Goal: Task Accomplishment & Management: Manage account settings

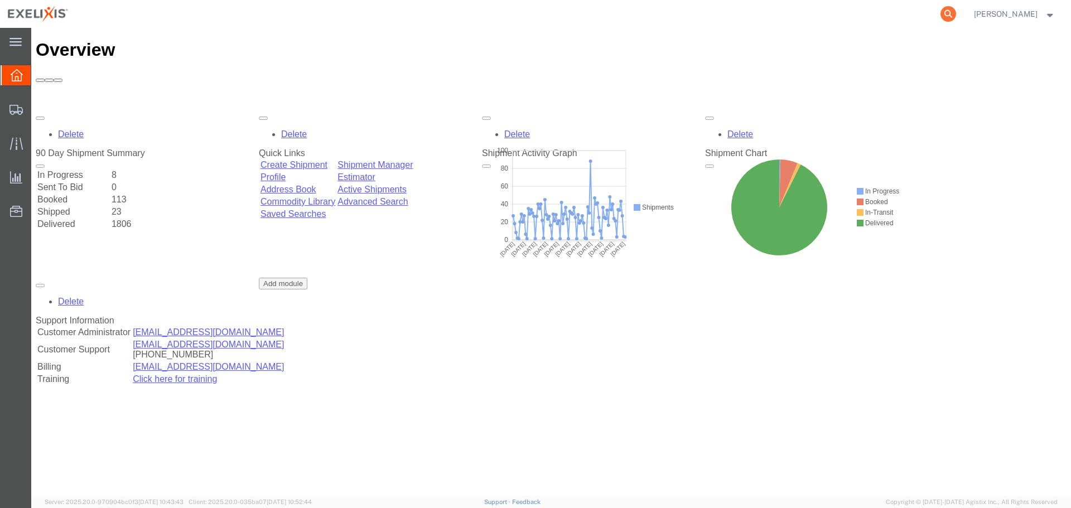
click at [956, 13] on icon at bounding box center [948, 14] width 16 height 16
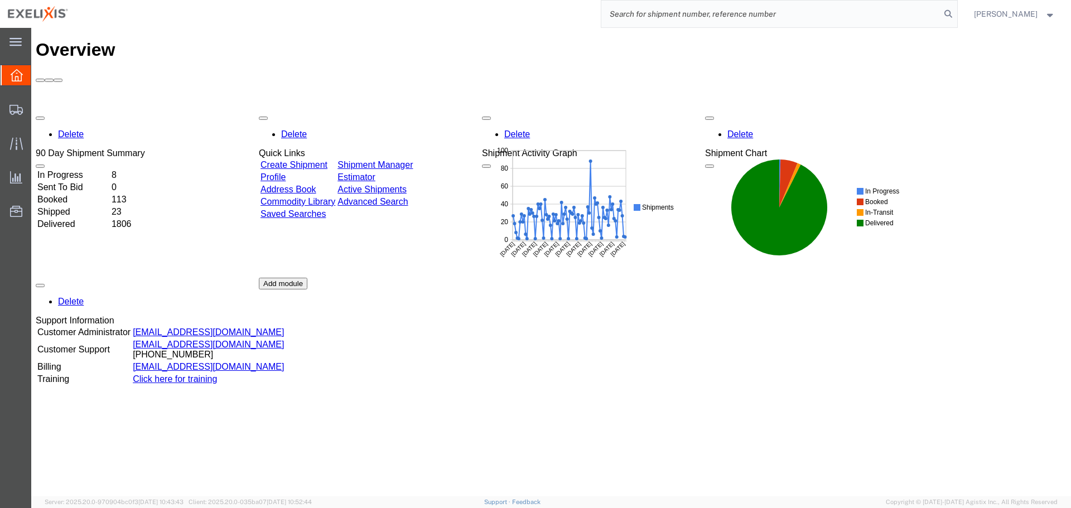
click at [791, 13] on input "search" at bounding box center [770, 14] width 339 height 27
paste input "S02456183"
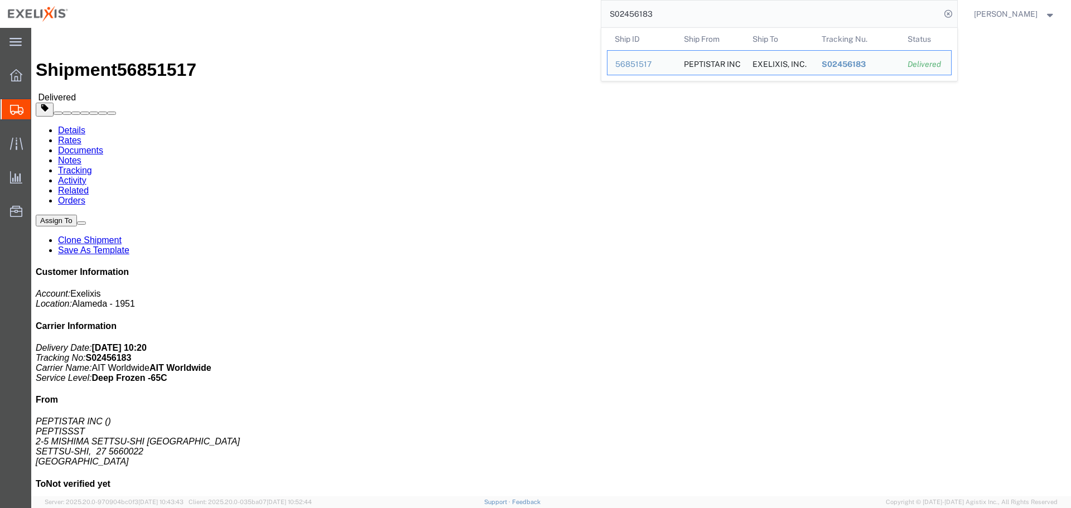
drag, startPoint x: 672, startPoint y: 12, endPoint x: 562, endPoint y: 15, distance: 109.3
click at [562, 15] on div "S02456183 Ship ID Ship From Ship To Tracking Nu. Status Ship ID 56851517 Ship F…" at bounding box center [517, 14] width 882 height 28
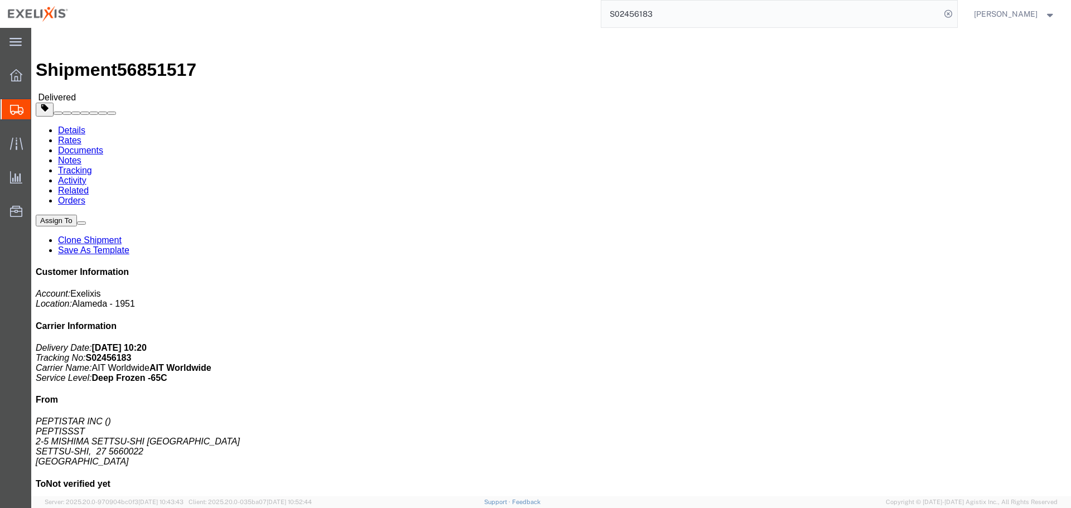
paste input "251421306CL"
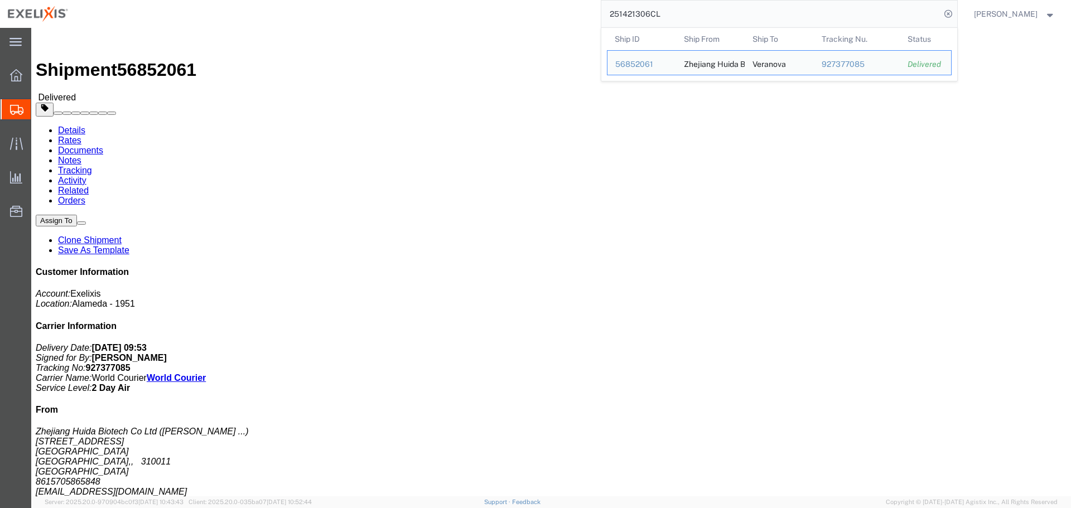
drag, startPoint x: 663, startPoint y: 13, endPoint x: 452, endPoint y: 27, distance: 210.8
click at [453, 27] on div "251421306CL Ship ID Ship From Ship To Tracking Nu. Status Ship ID 56852061 Ship…" at bounding box center [517, 14] width 882 height 28
paste input "6127"
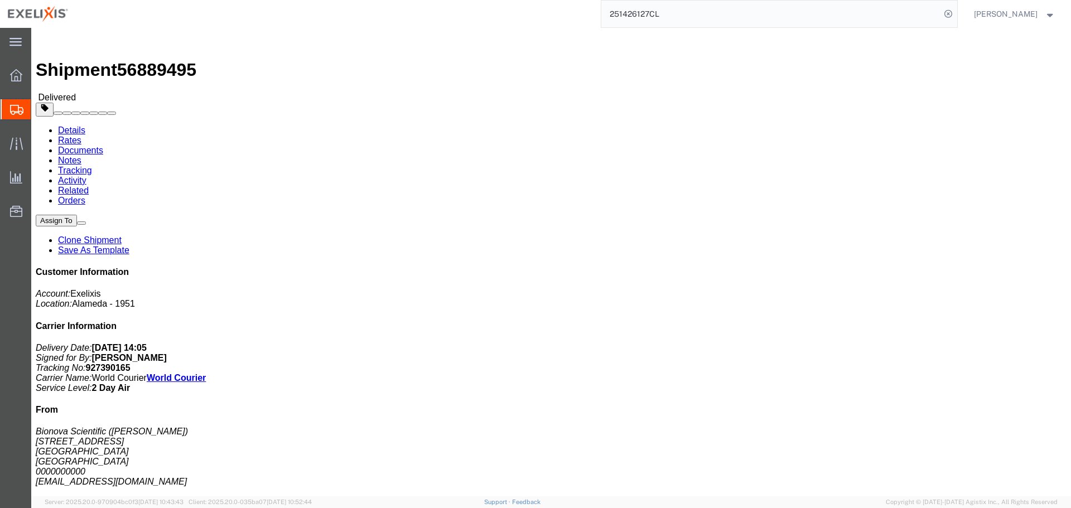
click at [775, 16] on input "251426127CL" at bounding box center [770, 14] width 339 height 27
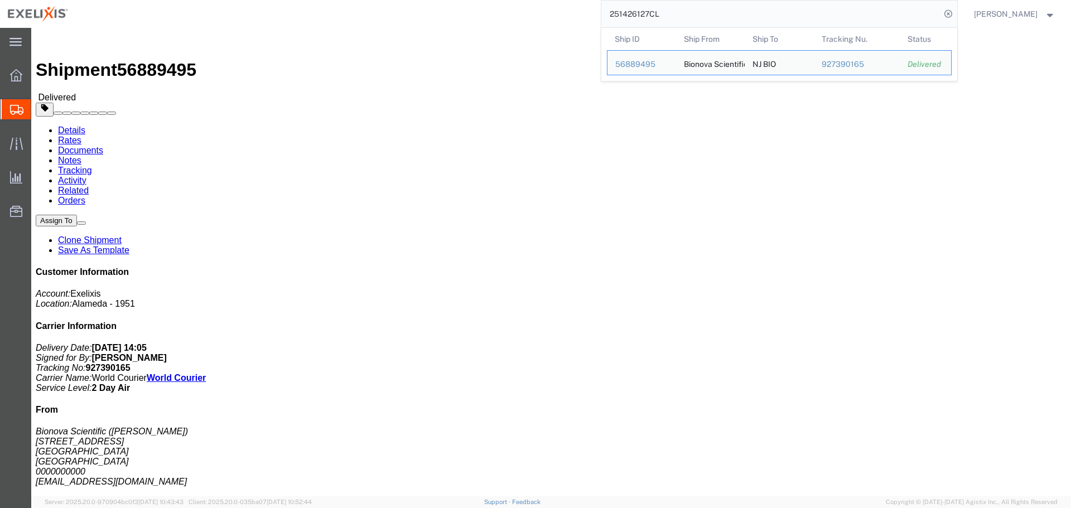
click at [775, 16] on input "251426127CL" at bounding box center [770, 14] width 339 height 27
paste input "4069"
drag, startPoint x: 631, startPoint y: 20, endPoint x: 569, endPoint y: 20, distance: 61.4
click at [567, 20] on div "251440697CL Ship ID Ship From Ship To Tracking Nu. Status Ship ID 56968662 Ship…" at bounding box center [517, 14] width 882 height 28
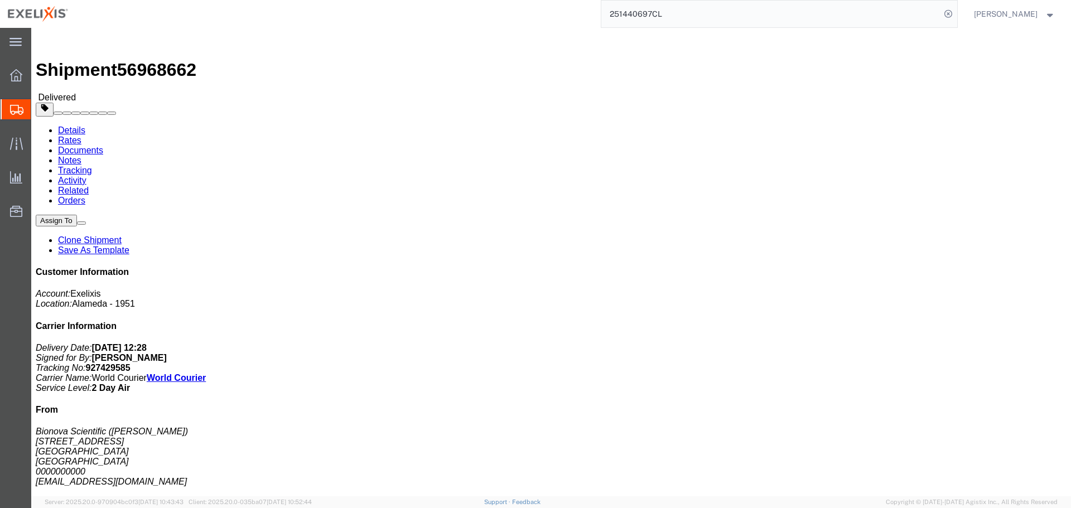
paste input "S1094029"
type input "S1094029"
click at [953, 12] on icon at bounding box center [948, 14] width 16 height 16
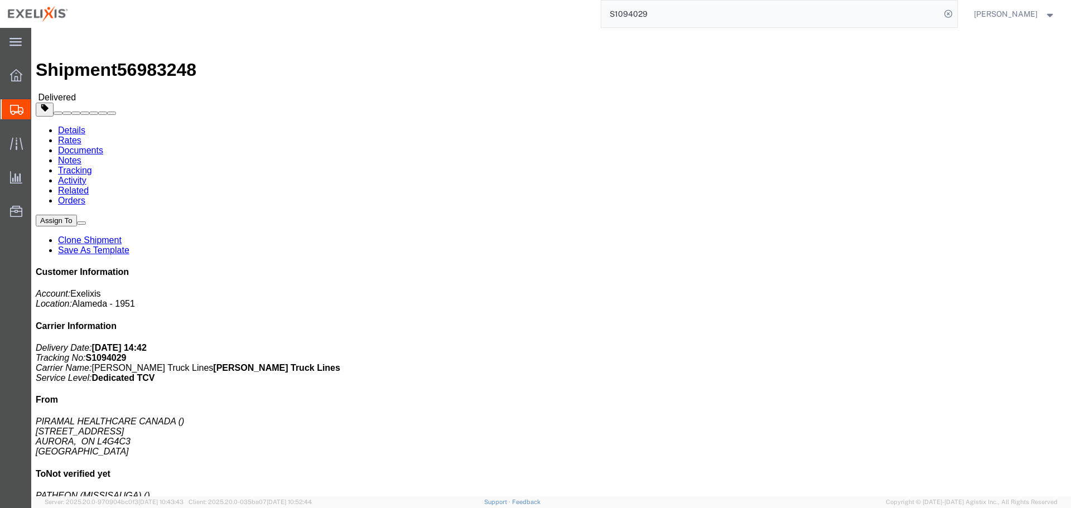
click span "button"
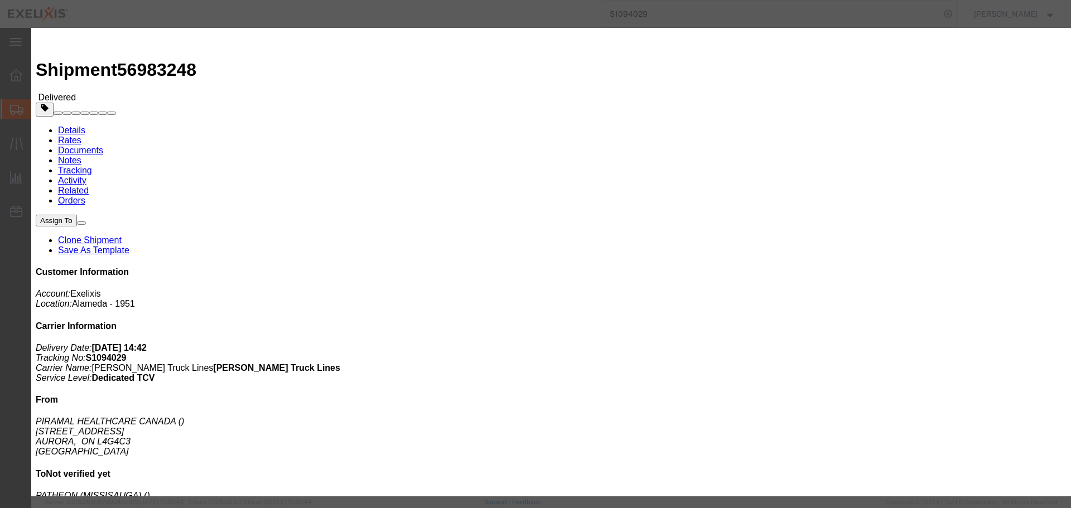
click input "UNKNOWN"
paste input "S1094029"
type input "S1094029"
click div "Select Account Type Activity ID Airline Appointment Number ASN Batch Request # …"
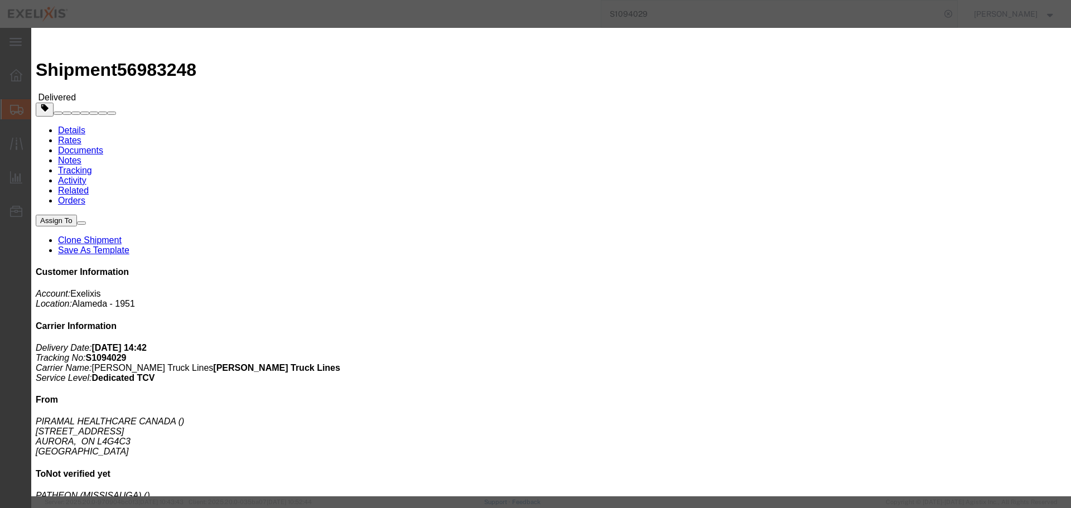
click select "Select Account Type Activity ID Airline Appointment Number ASN Batch Request # …"
select select "ACTYP"
click select "Select Account Type Activity ID Airline Appointment Number ASN Batch Request # …"
click div "Select Account Type Activity ID Airline Appointment Number ASN Batch Request # …"
click input "text"
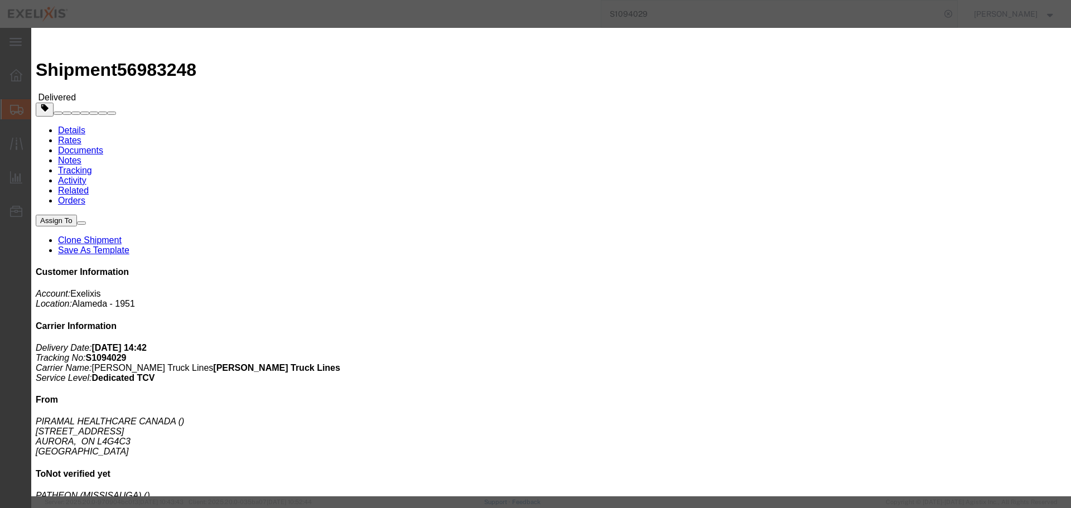
type input "R"
type input "FRM-0059"
click select "Select Account Type Activity ID Airline Appointment Number ASN Batch Request # …"
select select "DEPT"
click select "Select Account Type Activity ID Airline Appointment Number ASN Batch Request # …"
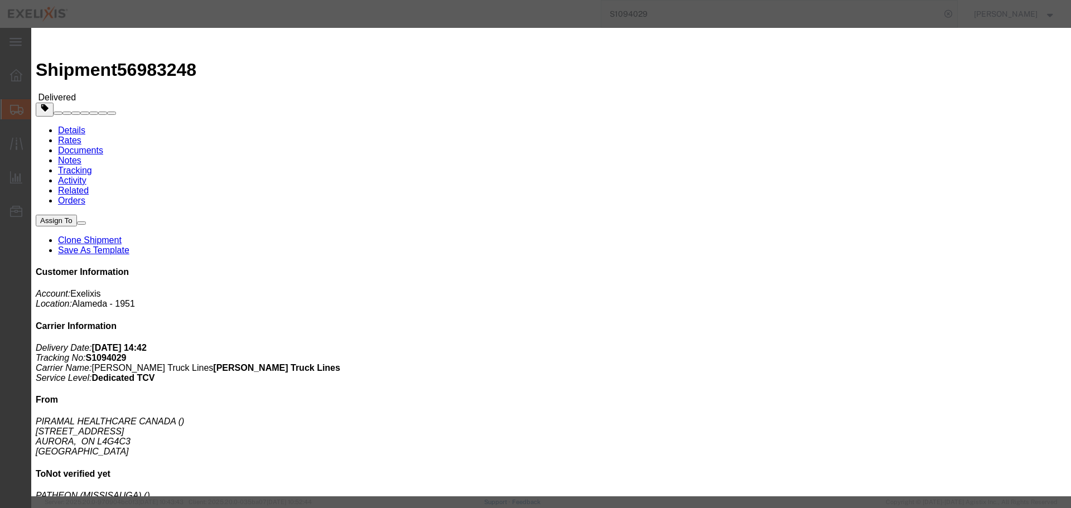
click input "text"
type input "Small Molecule"
click div "Select Account Type Activity ID Airline Appointment Number ASN Batch Request # …"
click button "Add another reference"
click select "Select Account Type Activity ID Airline Appointment Number ASN Batch Request # …"
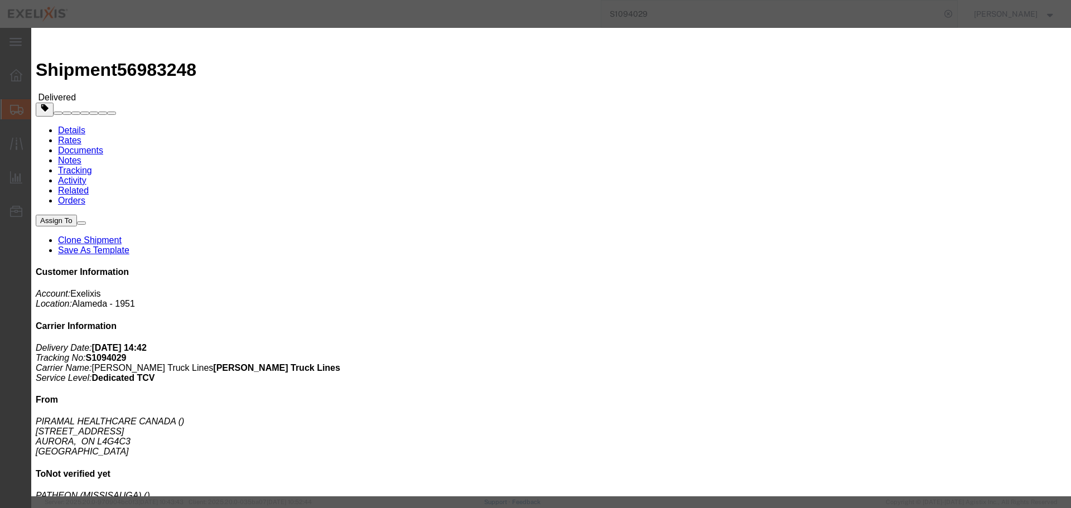
select select "PROJ"
click select "Select Account Type Activity ID Airline Appointment Number ASN Batch Request # …"
type input "XL092"
click button "Add another reference"
click select "Select Account Type Activity ID Airline Appointment Number ASN Batch Request # …"
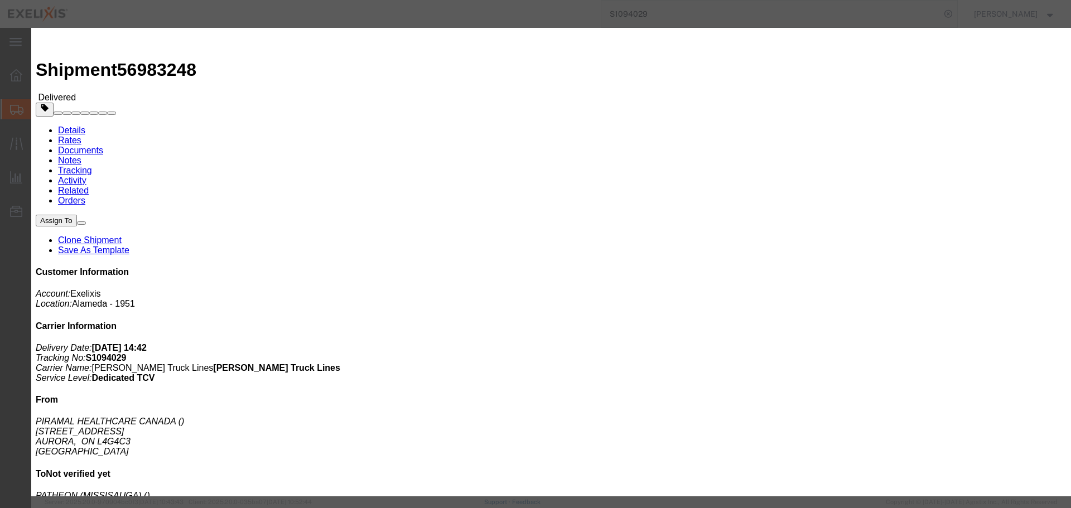
select select "LOT"
click select "Select Account Type Activity ID Airline Appointment Number ASN Batch Request # …"
click input "2500028"
type input "2500025"
click button "Save"
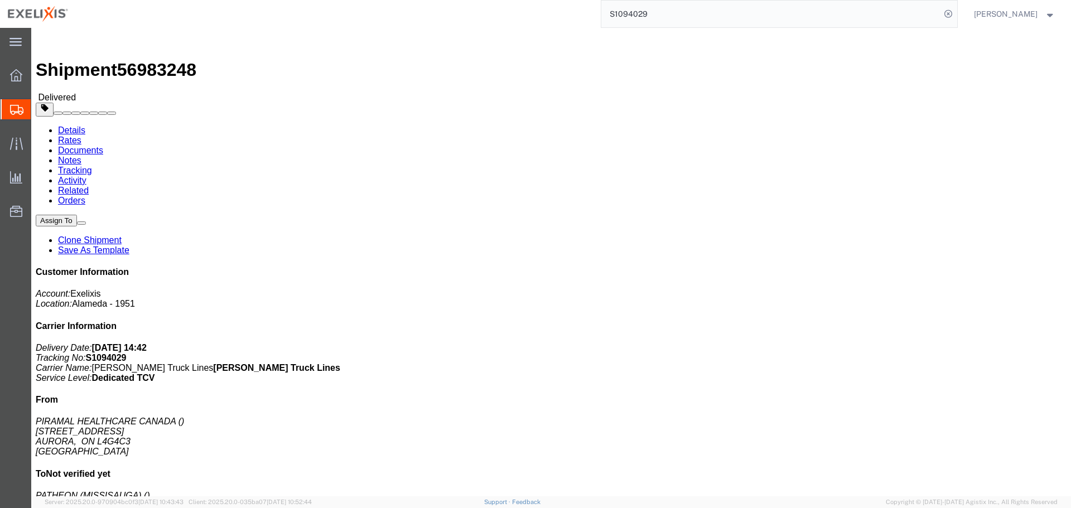
click h4 "Routing & Vehicle Information"
